Goal: Use online tool/utility: Utilize a website feature to perform a specific function

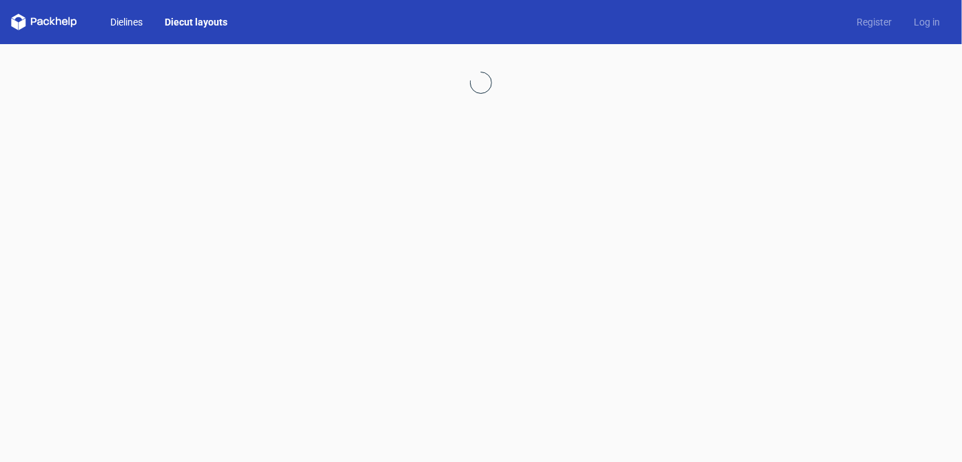
click at [136, 19] on link "Dielines" at bounding box center [126, 22] width 54 height 14
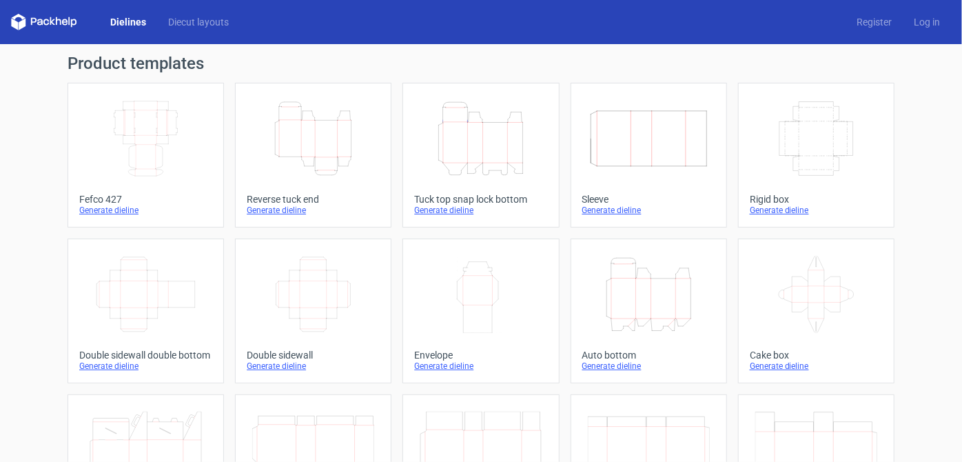
click at [136, 19] on link "Dielines" at bounding box center [128, 22] width 58 height 14
click at [168, 145] on icon "Width Depth Height" at bounding box center [146, 138] width 122 height 77
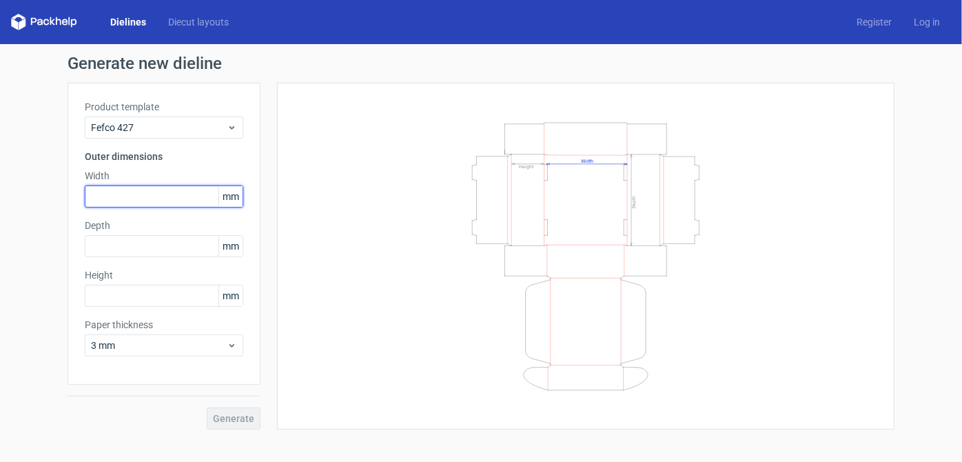
click at [130, 201] on input "text" at bounding box center [164, 196] width 159 height 22
type input "178"
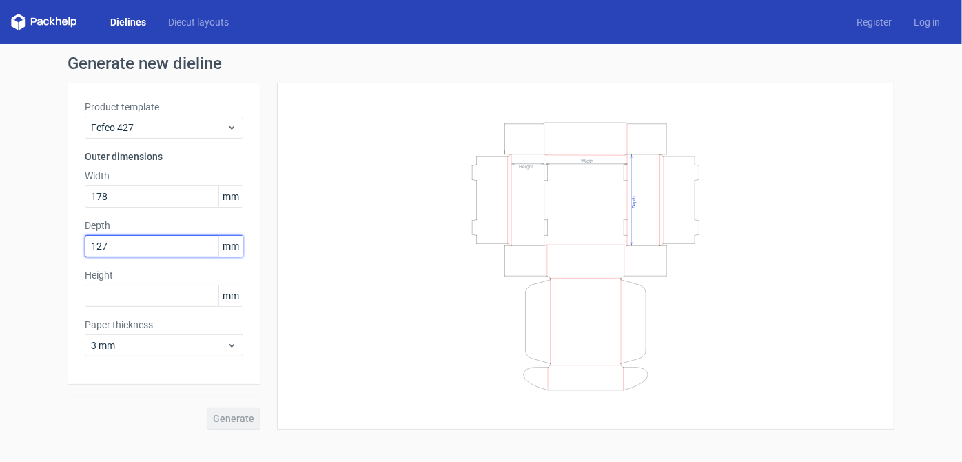
type input "127"
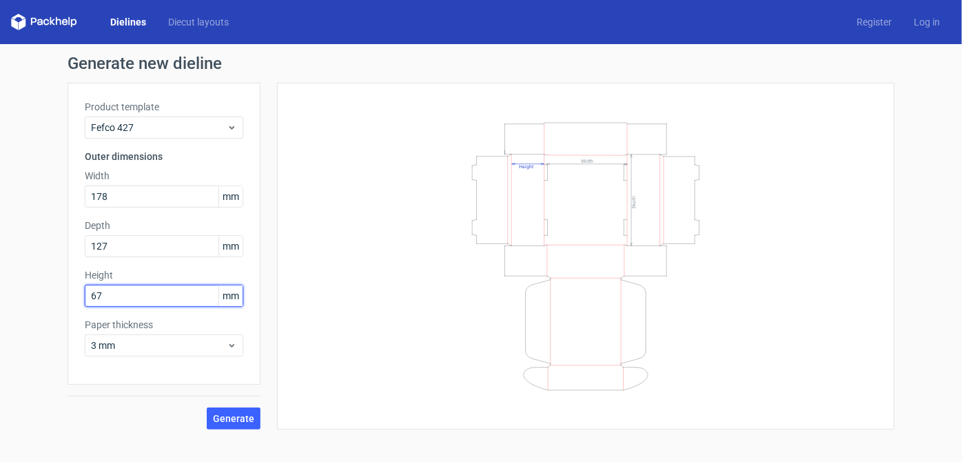
type input "6"
type input "76"
click at [230, 419] on span "Generate" at bounding box center [233, 419] width 41 height 10
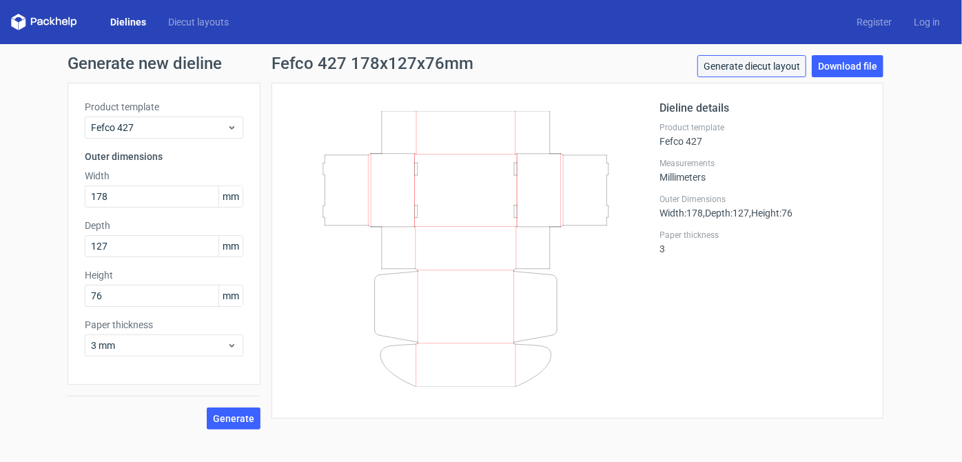
click at [770, 66] on link "Generate diecut layout" at bounding box center [752, 66] width 109 height 22
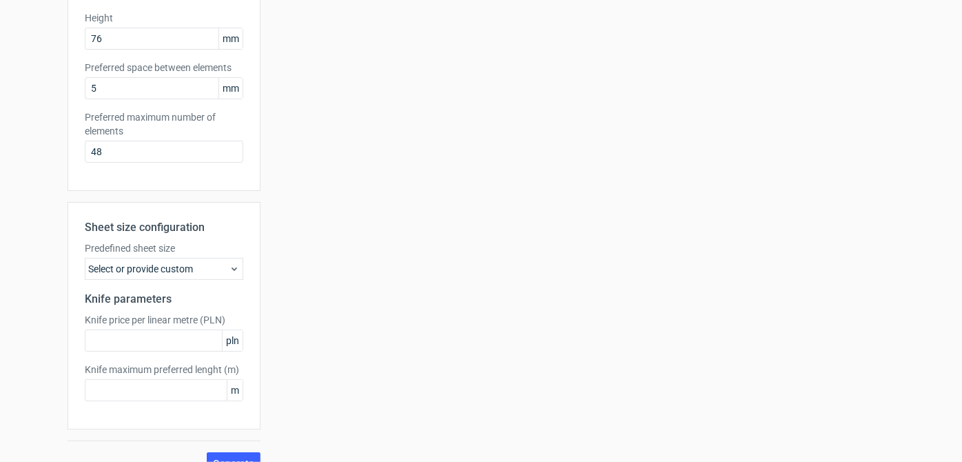
scroll to position [279, 0]
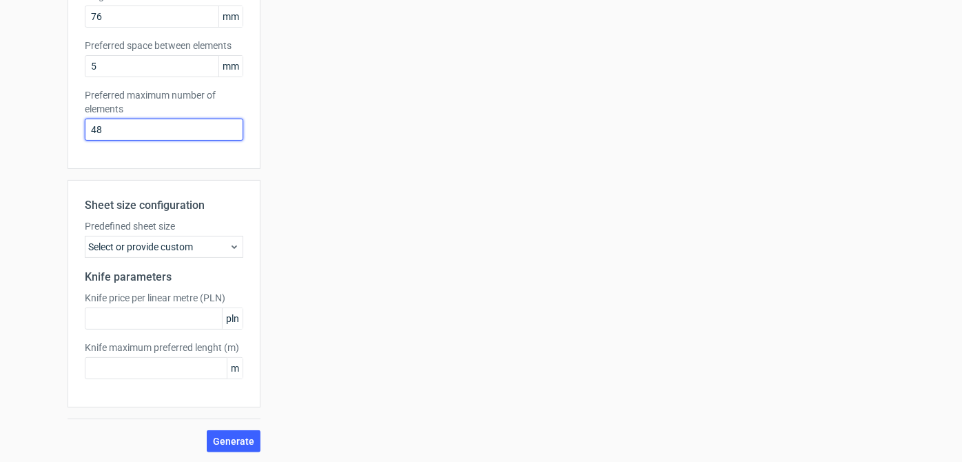
click at [129, 132] on input "48" at bounding box center [164, 130] width 159 height 22
type input "4"
click at [210, 433] on button "Generate" at bounding box center [234, 441] width 54 height 22
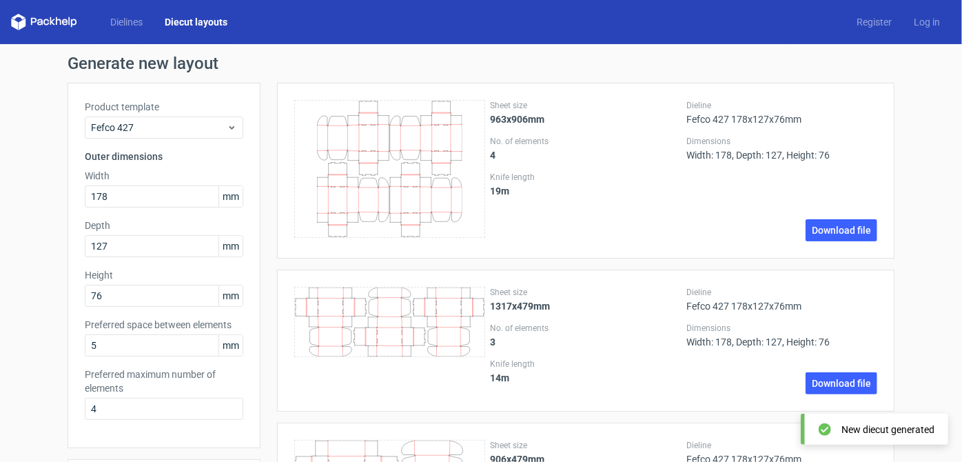
scroll to position [310, 0]
